Goal: Task Accomplishment & Management: Manage account settings

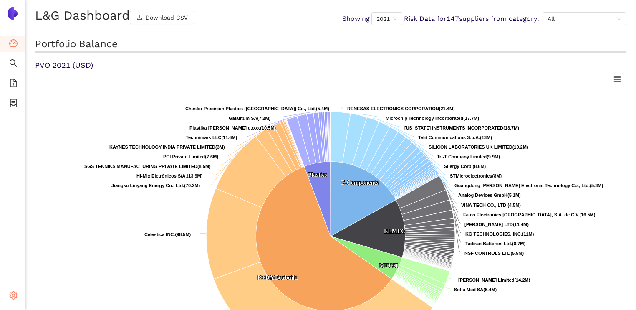
click at [10, 298] on icon "setting" at bounding box center [13, 295] width 8 height 8
click at [47, 240] on li "Internal Area" at bounding box center [59, 235] width 69 height 17
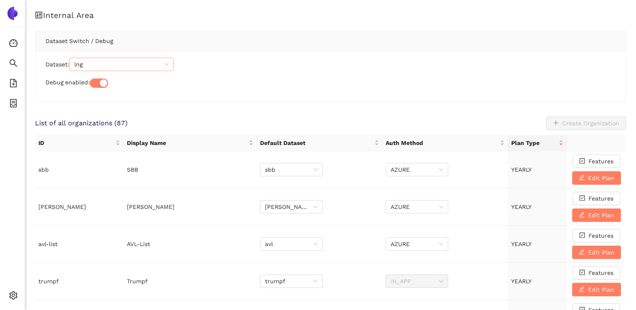
click at [104, 64] on span "lng" at bounding box center [121, 64] width 94 height 13
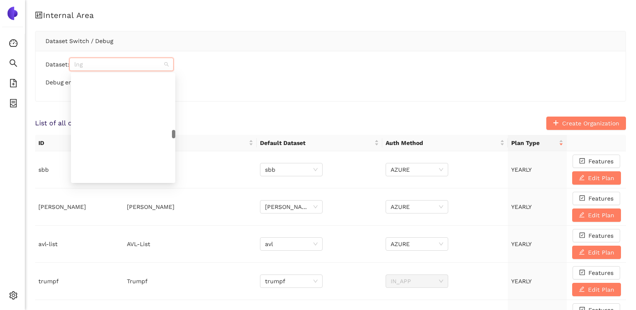
scroll to position [2806, 0]
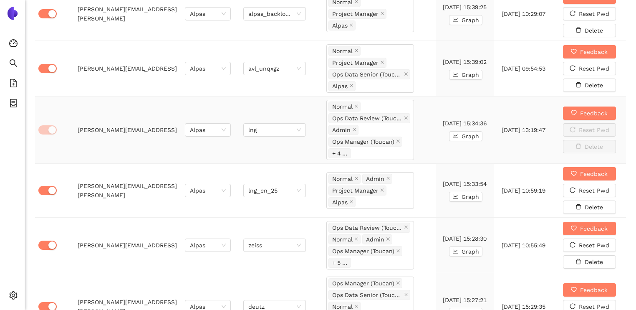
scroll to position [432, 0]
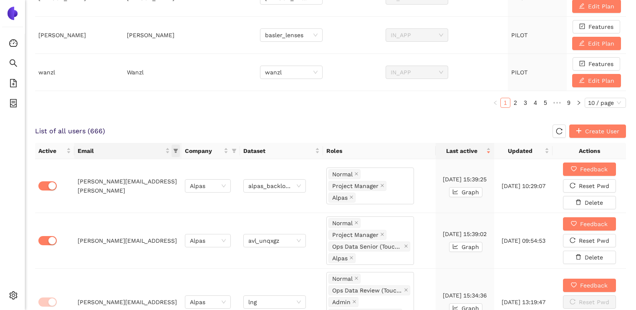
click at [176, 150] on icon "filter" at bounding box center [176, 151] width 5 height 4
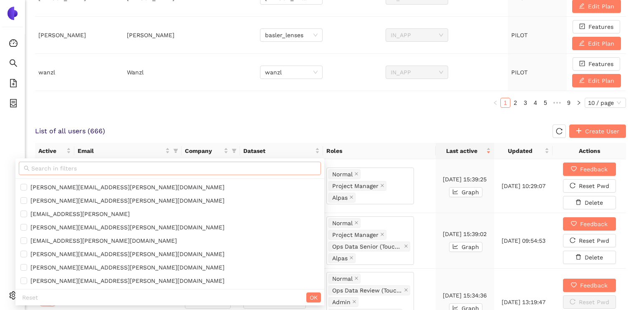
click at [119, 169] on input "text" at bounding box center [173, 168] width 285 height 9
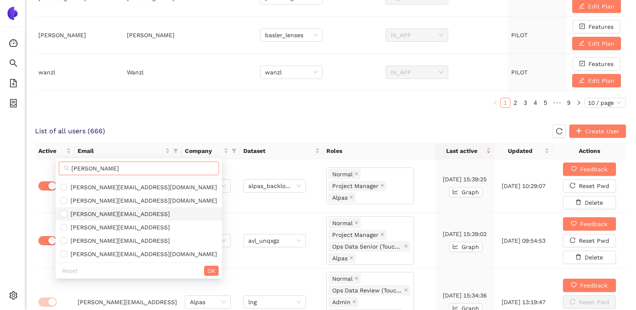
type input "[PERSON_NAME]"
click at [140, 209] on li "[PERSON_NAME][EMAIL_ADDRESS]" at bounding box center [139, 213] width 167 height 13
checkbox input "true"
click at [208, 270] on span "OK" at bounding box center [212, 270] width 8 height 9
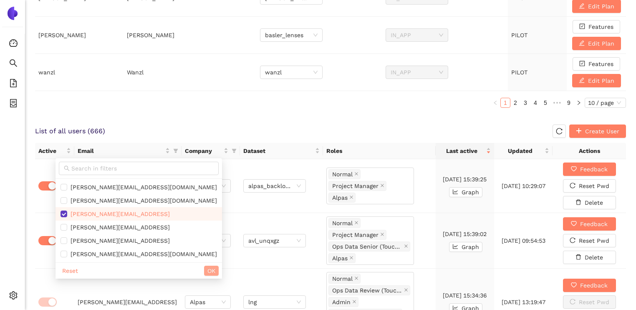
scroll to position [378, 0]
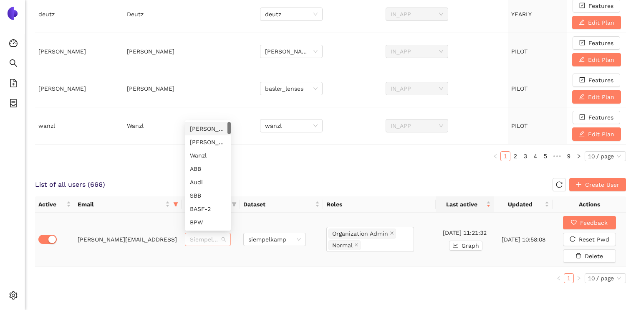
click at [199, 237] on span "Siempelkamp" at bounding box center [208, 239] width 36 height 13
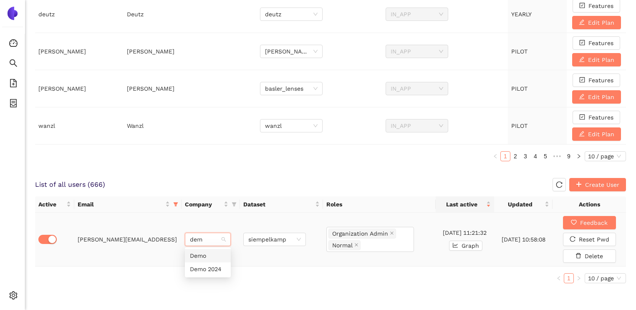
type input "demo"
click at [202, 256] on div "Demo" at bounding box center [208, 255] width 36 height 9
click at [258, 234] on span "siempelkamp" at bounding box center [274, 239] width 53 height 13
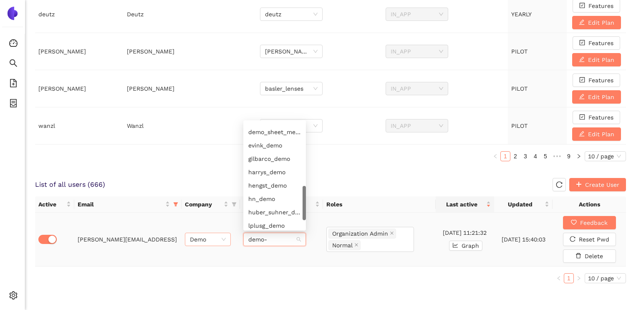
scroll to position [0, 0]
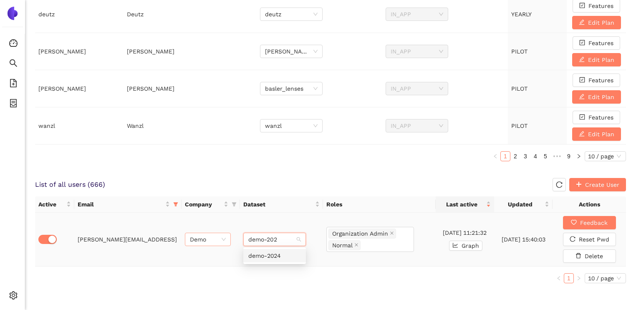
type input "demo-2024"
click at [258, 254] on div "demo-2024" at bounding box center [274, 255] width 53 height 9
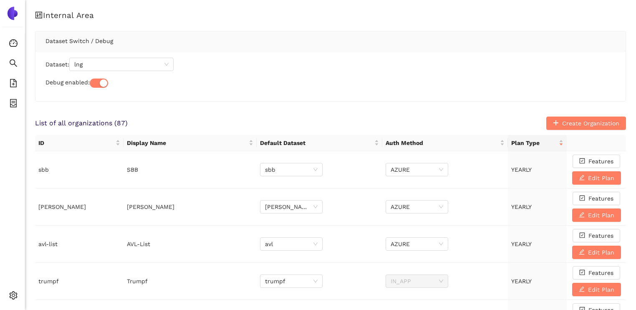
click at [239, 65] on div "Dataset: lng" at bounding box center [331, 64] width 570 height 13
